Goal: Task Accomplishment & Management: Use online tool/utility

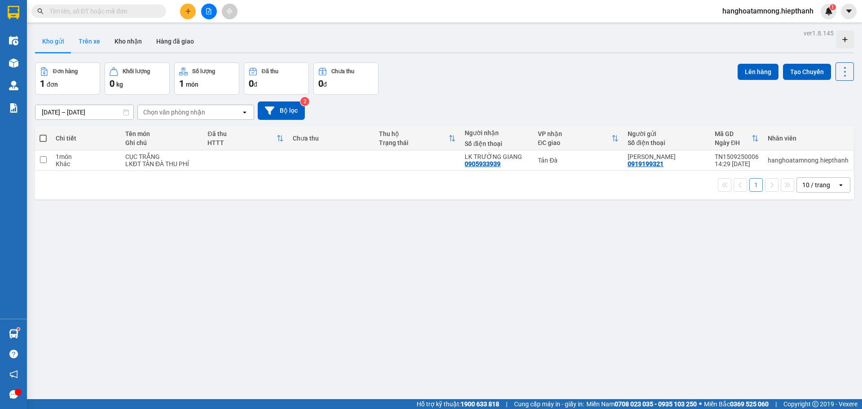
scroll to position [387, 0]
click at [139, 44] on button "Kho nhận" at bounding box center [128, 42] width 42 height 22
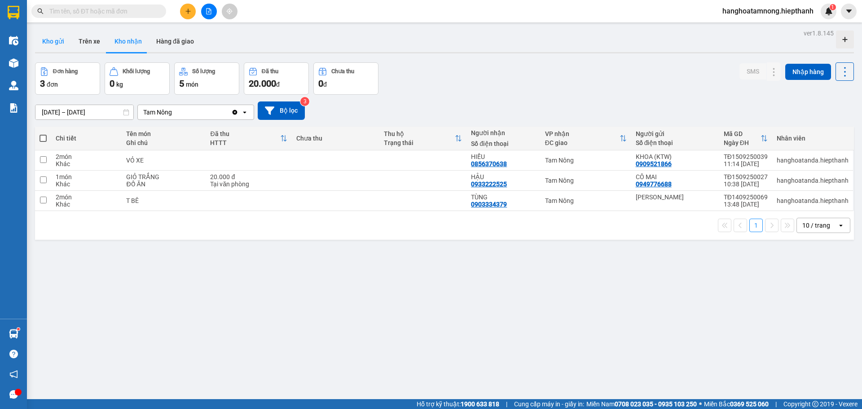
click at [54, 45] on button "Kho gửi" at bounding box center [53, 42] width 36 height 22
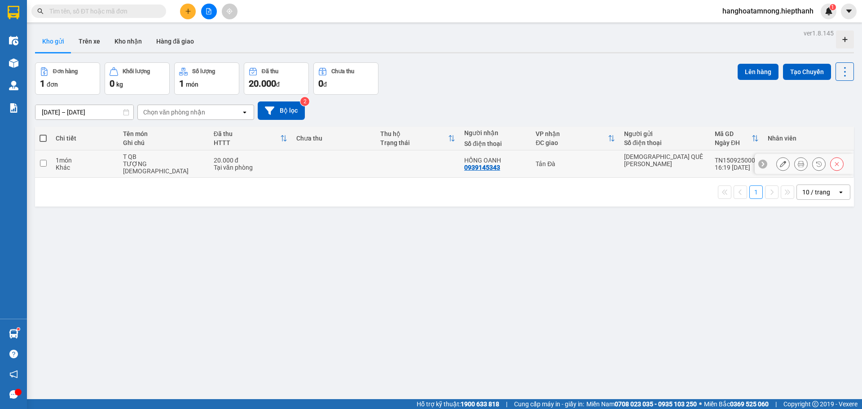
click at [798, 161] on icon at bounding box center [801, 164] width 6 height 6
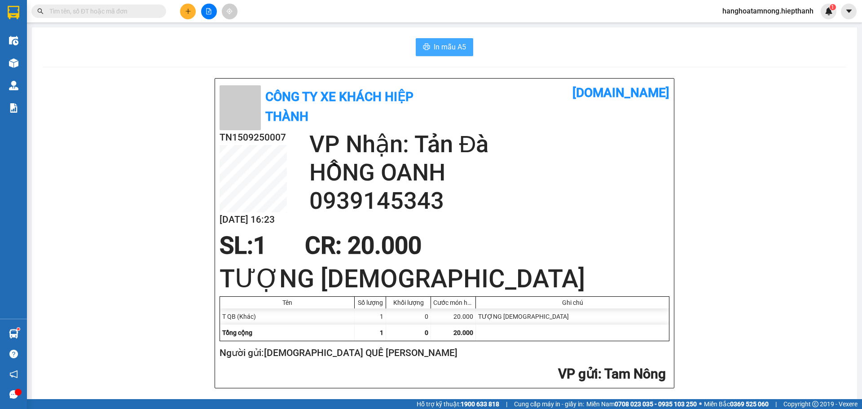
click at [441, 51] on span "In mẫu A5" at bounding box center [450, 46] width 32 height 11
